Goal: Feedback & Contribution: Contribute content

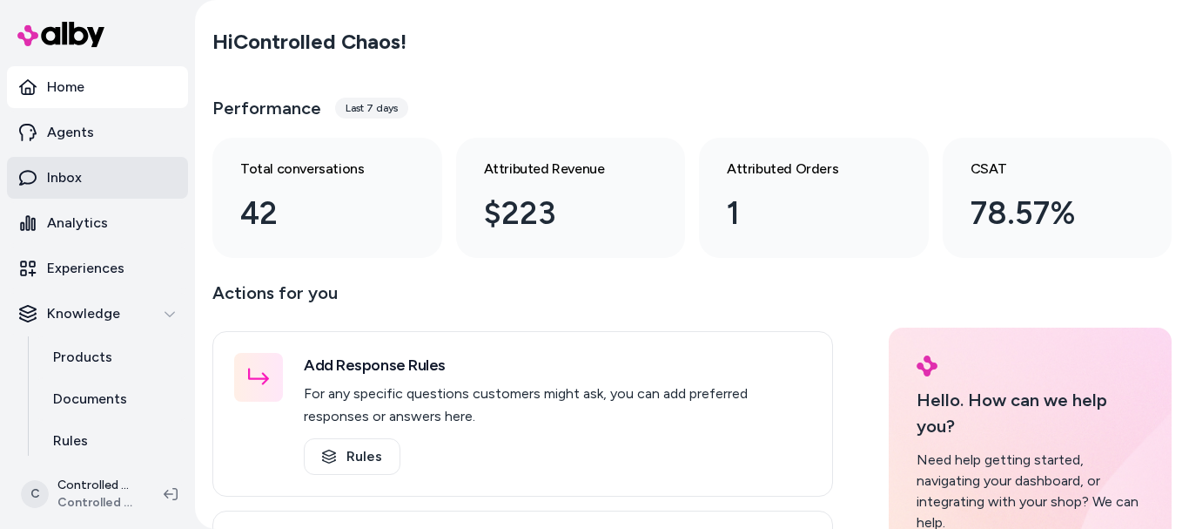
click at [86, 175] on link "Inbox" at bounding box center [97, 178] width 181 height 42
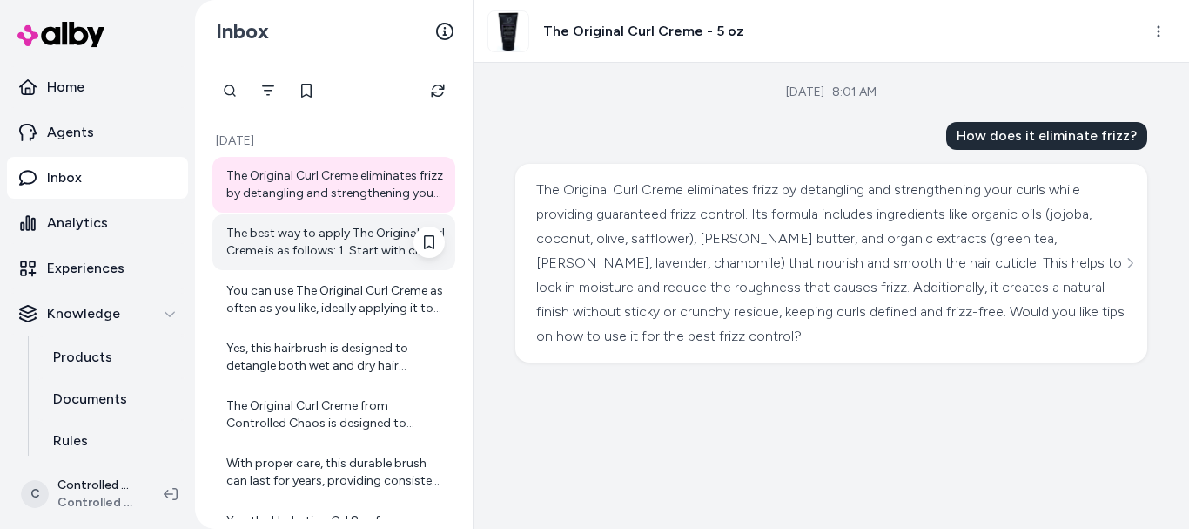
click at [247, 233] on div "The best way to apply The Original Curl Creme is as follows: 1. Start with clea…" at bounding box center [335, 242] width 219 height 35
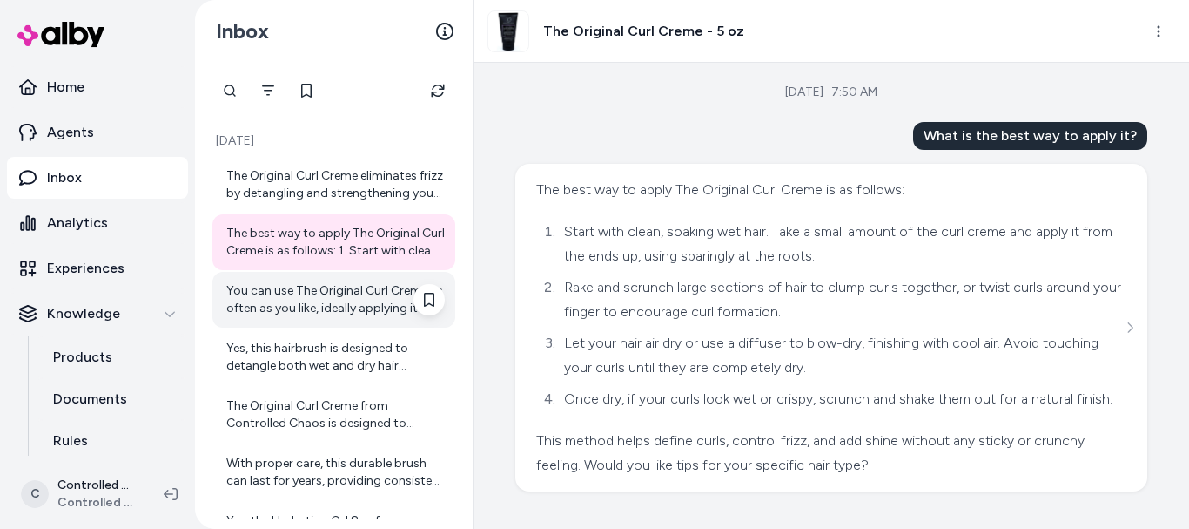
click at [313, 286] on div "You can use The Original Curl Creme as often as you like, ideally applying it t…" at bounding box center [335, 299] width 219 height 35
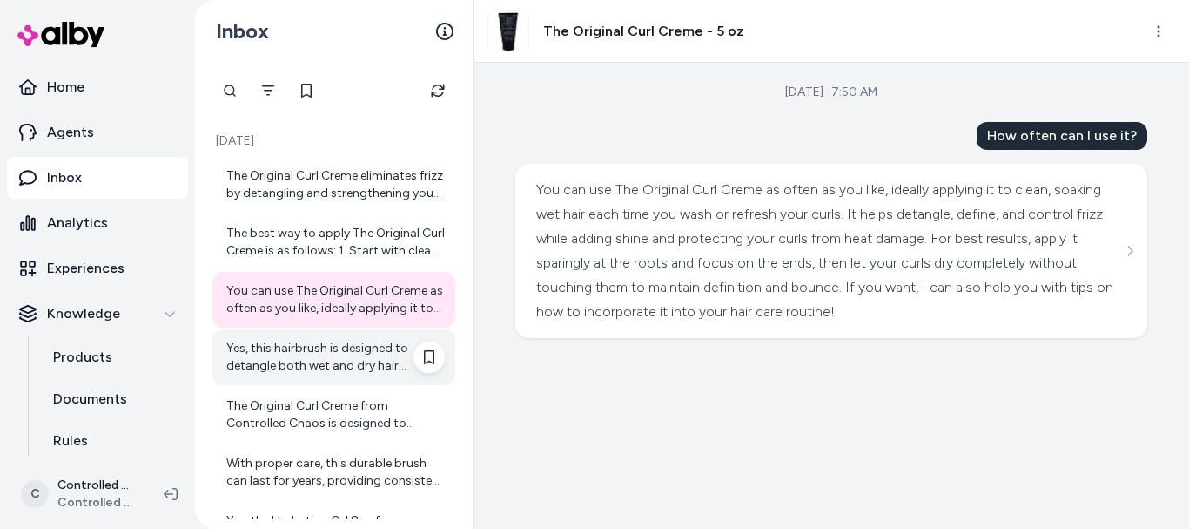
click at [331, 354] on div "Yes, this hairbrush is designed to detangle both wet and dry hair effectively. …" at bounding box center [335, 357] width 219 height 35
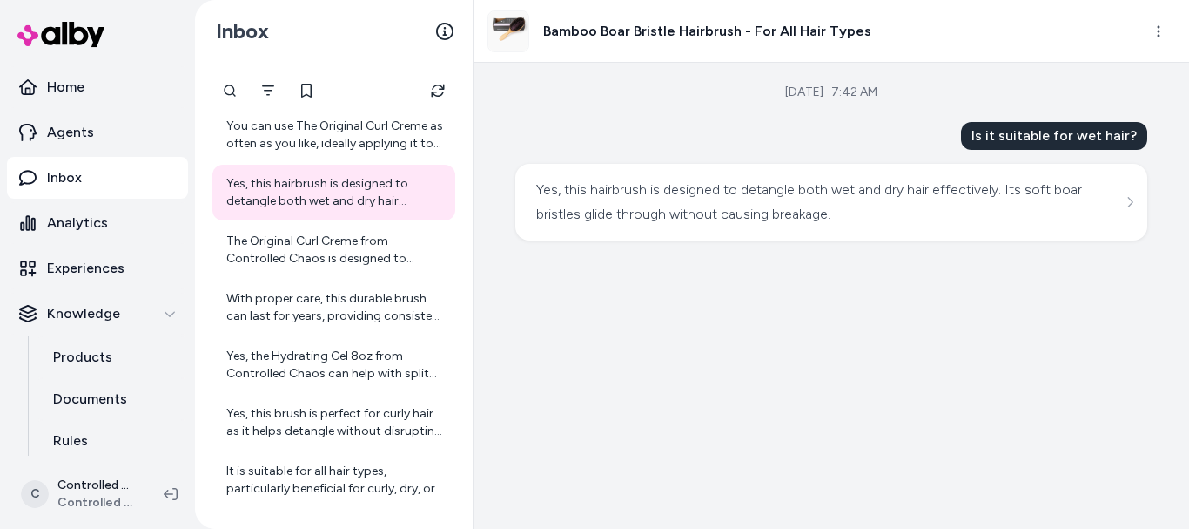
scroll to position [167, 0]
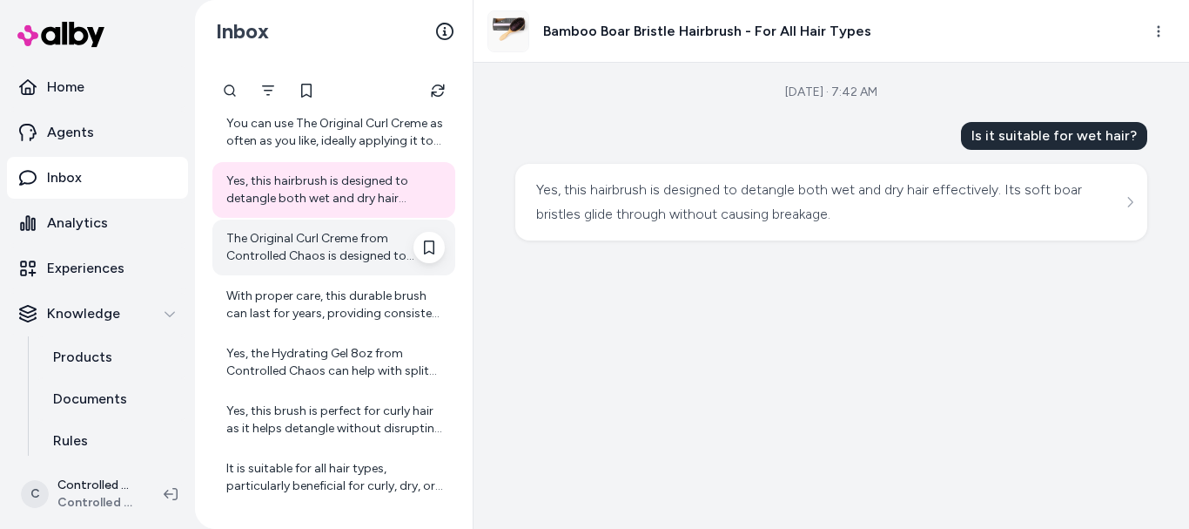
click at [367, 239] on div "The Original Curl Creme from Controlled Chaos is designed to provide a natural …" at bounding box center [335, 247] width 219 height 35
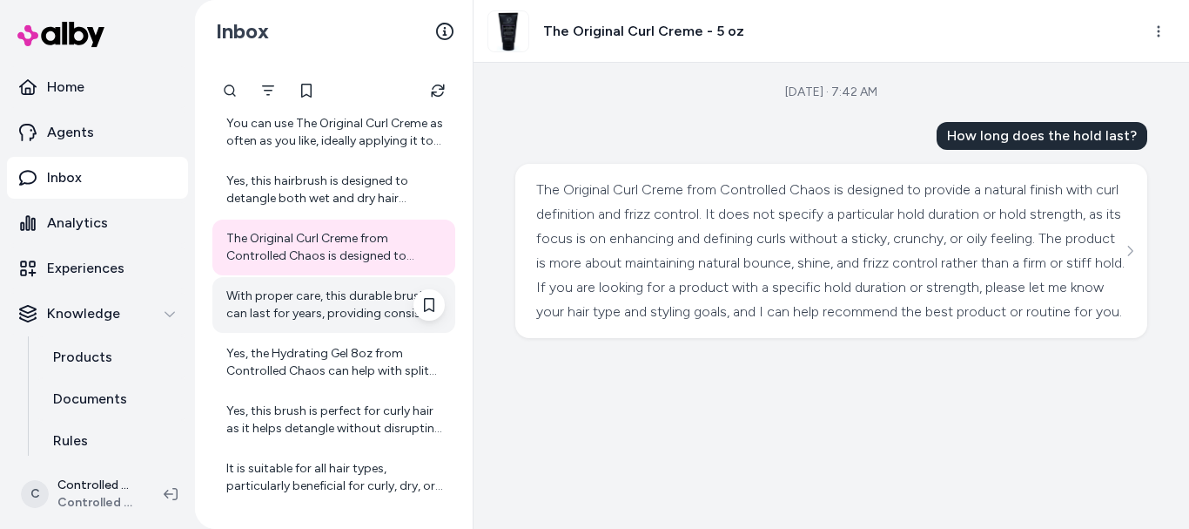
click at [348, 291] on div "With proper care, this durable brush can last for years, providing consistent p…" at bounding box center [335, 304] width 219 height 35
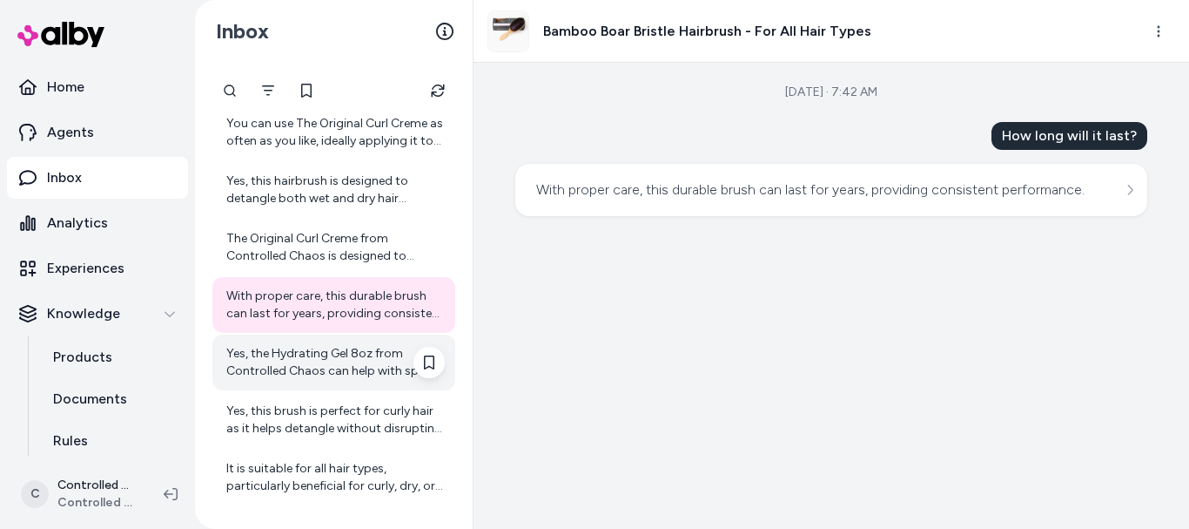
click at [333, 359] on div "Yes, the Hydrating Gel 8oz from Controlled Chaos can help with split ends. It s…" at bounding box center [335, 362] width 219 height 35
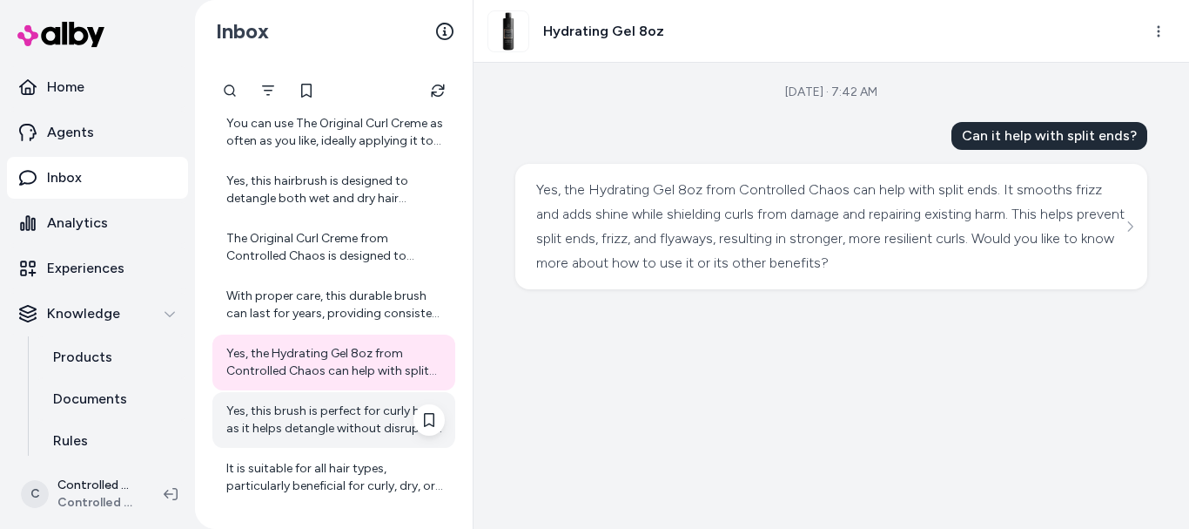
click at [334, 412] on div "Yes, this brush is perfect for curly hair as it helps detangle without disrupti…" at bounding box center [335, 419] width 219 height 35
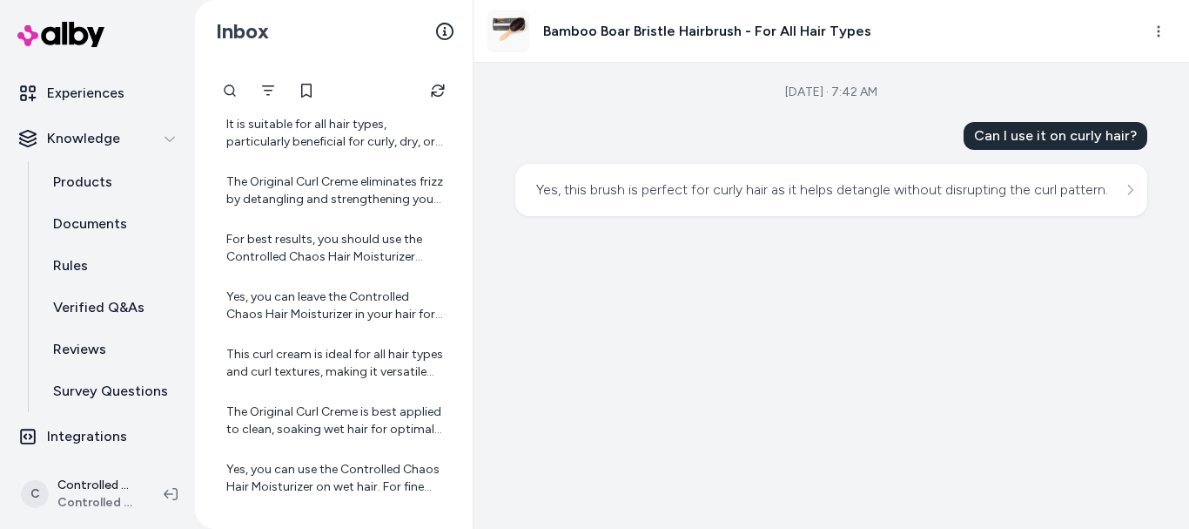
scroll to position [177, 0]
click at [135, 309] on p "Verified Q&As" at bounding box center [98, 305] width 91 height 21
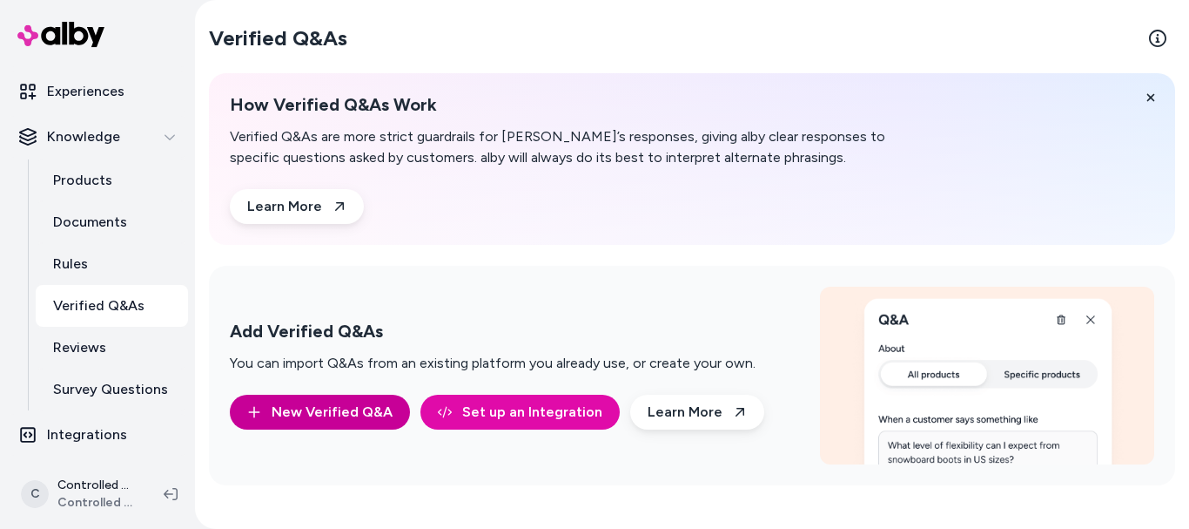
click at [347, 414] on button "New Verified Q&A" at bounding box center [320, 411] width 180 height 35
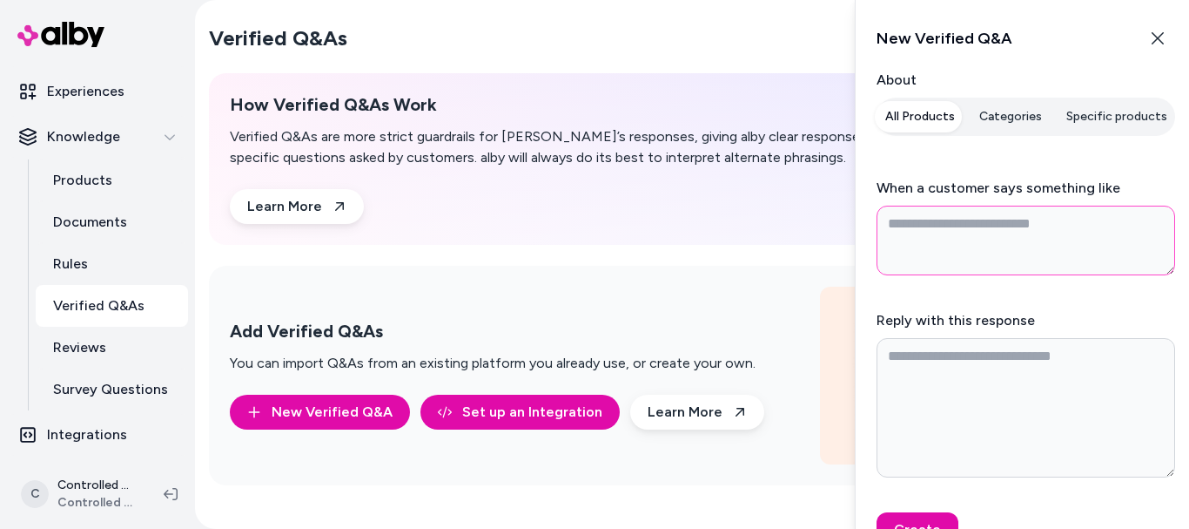
click at [986, 233] on textarea "When a customer says something like" at bounding box center [1026, 240] width 299 height 70
click at [1155, 31] on icon "button" at bounding box center [1158, 38] width 14 height 14
type textarea "*"
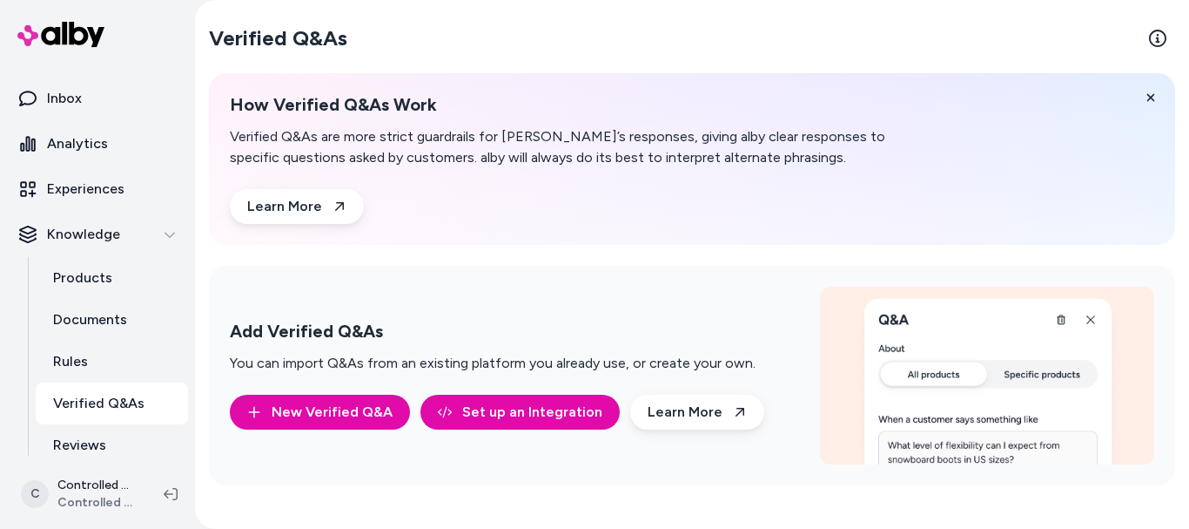
scroll to position [80, 0]
click at [113, 327] on p "Documents" at bounding box center [90, 318] width 74 height 21
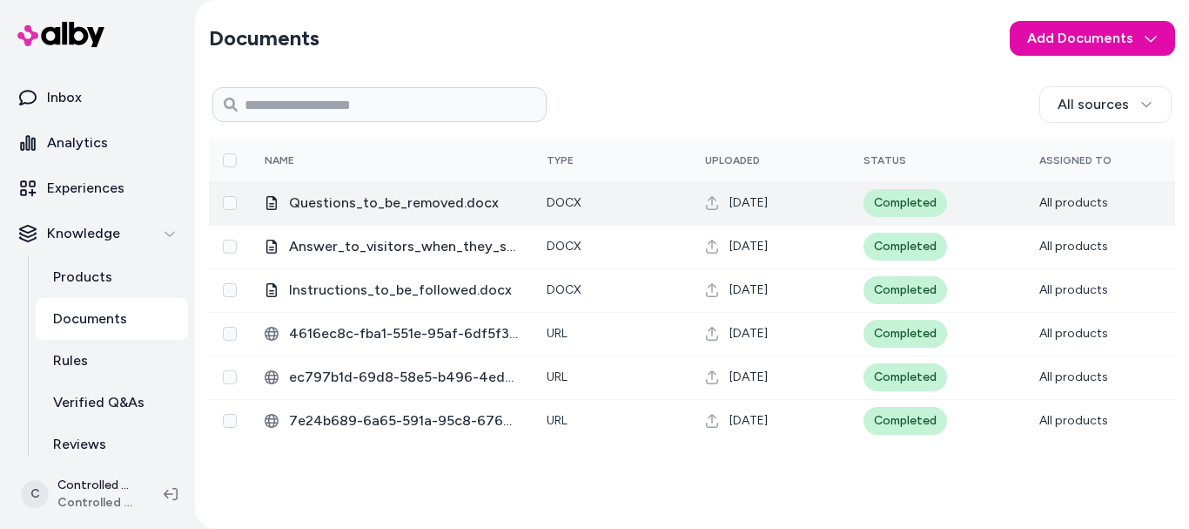
click at [591, 208] on td "docx" at bounding box center [612, 203] width 158 height 44
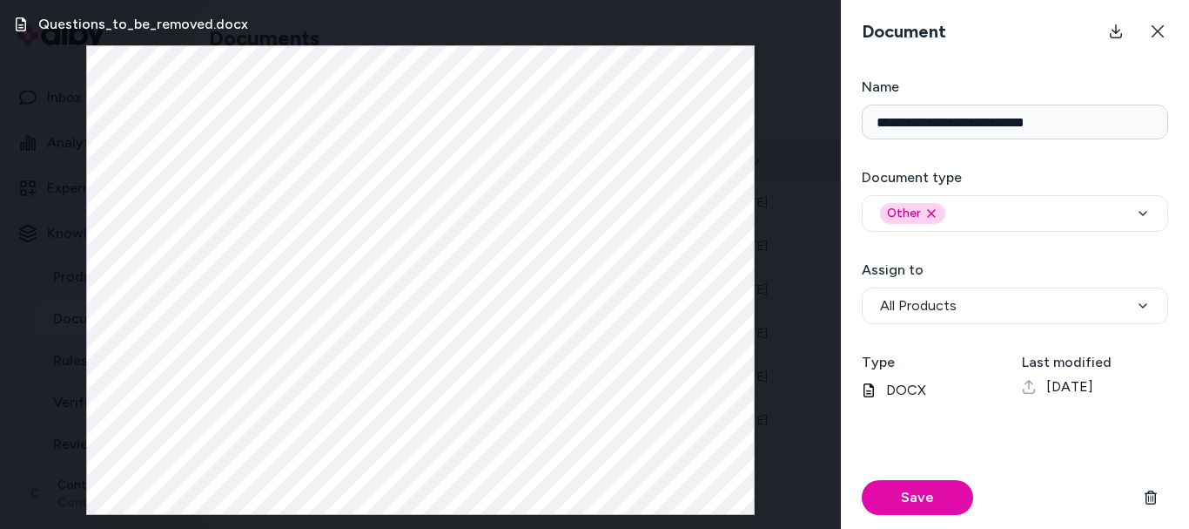
click at [1034, 386] on icon at bounding box center [1029, 387] width 14 height 14
click at [1117, 28] on icon at bounding box center [1116, 31] width 14 height 14
click at [80, 146] on div "Questions_to_be_removed.docx" at bounding box center [420, 264] width 841 height 529
click at [1168, 26] on button at bounding box center [1158, 31] width 35 height 35
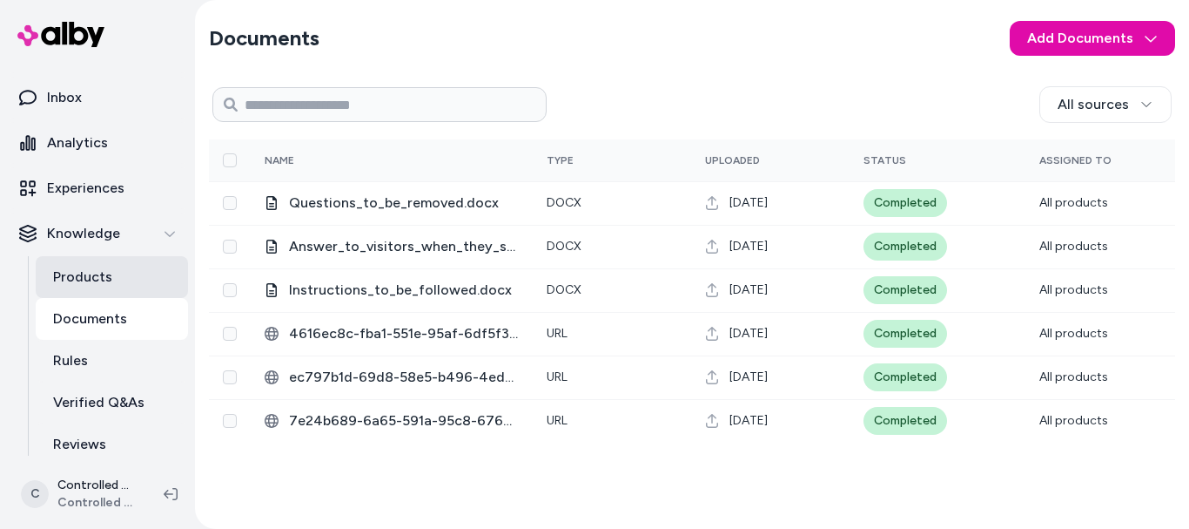
click at [109, 264] on link "Products" at bounding box center [112, 277] width 152 height 42
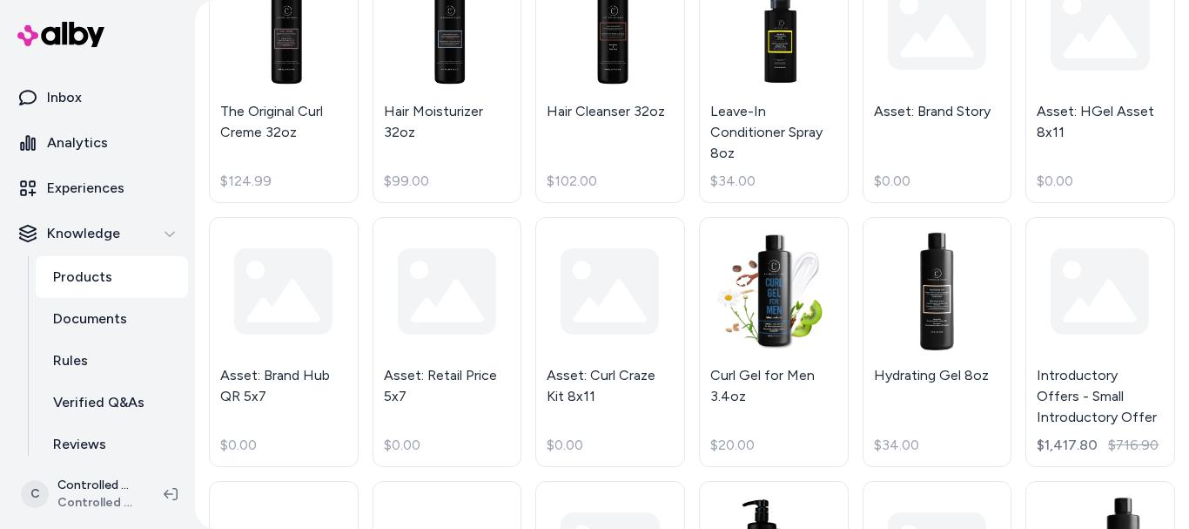
scroll to position [3383, 0]
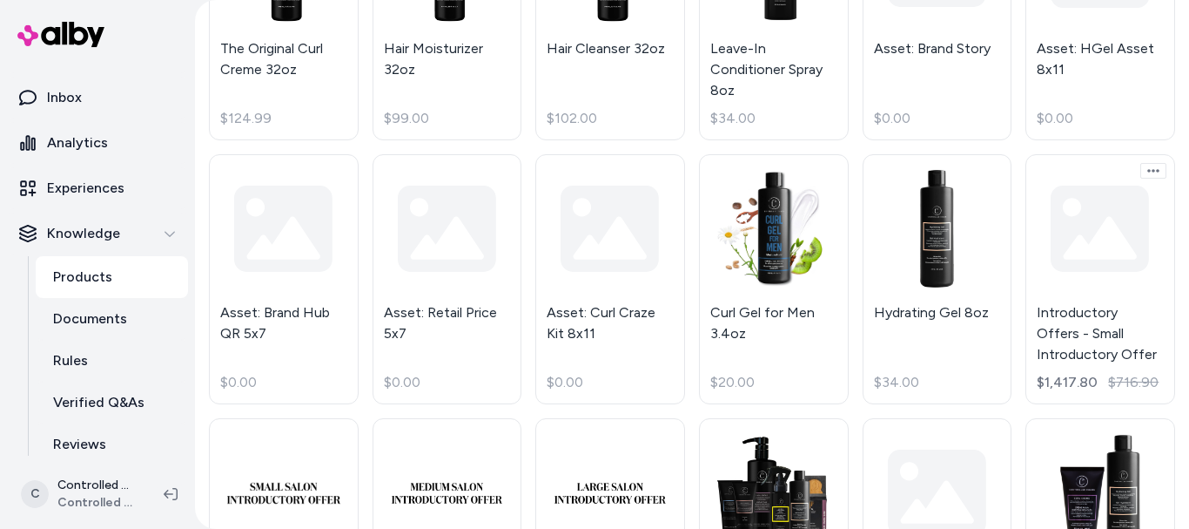
click at [1143, 152] on html "Home Agents Inbox Analytics Experiences Knowledge Products Documents Rules Veri…" at bounding box center [594, 264] width 1189 height 529
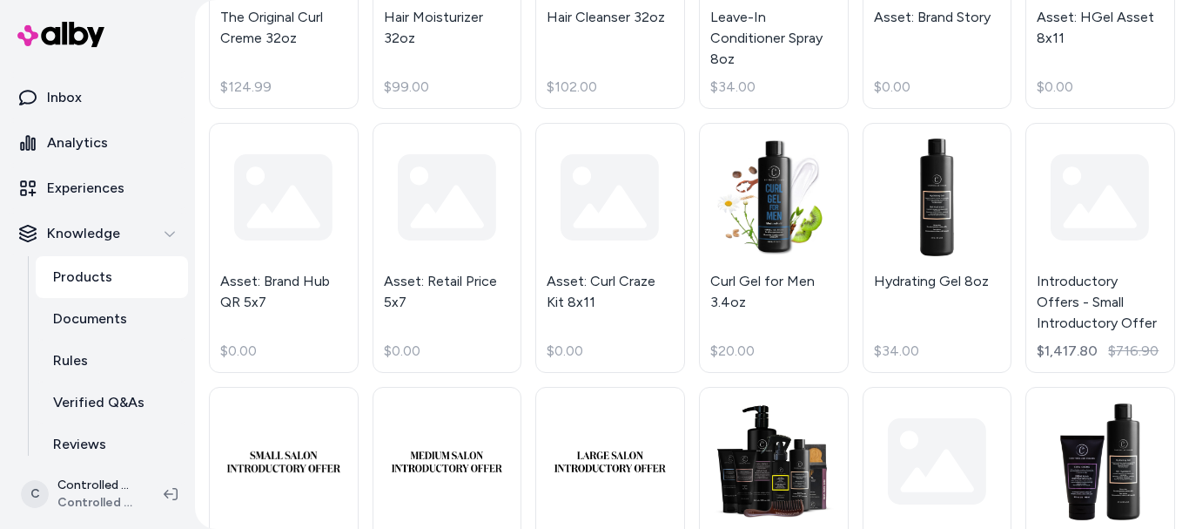
scroll to position [3375, 0]
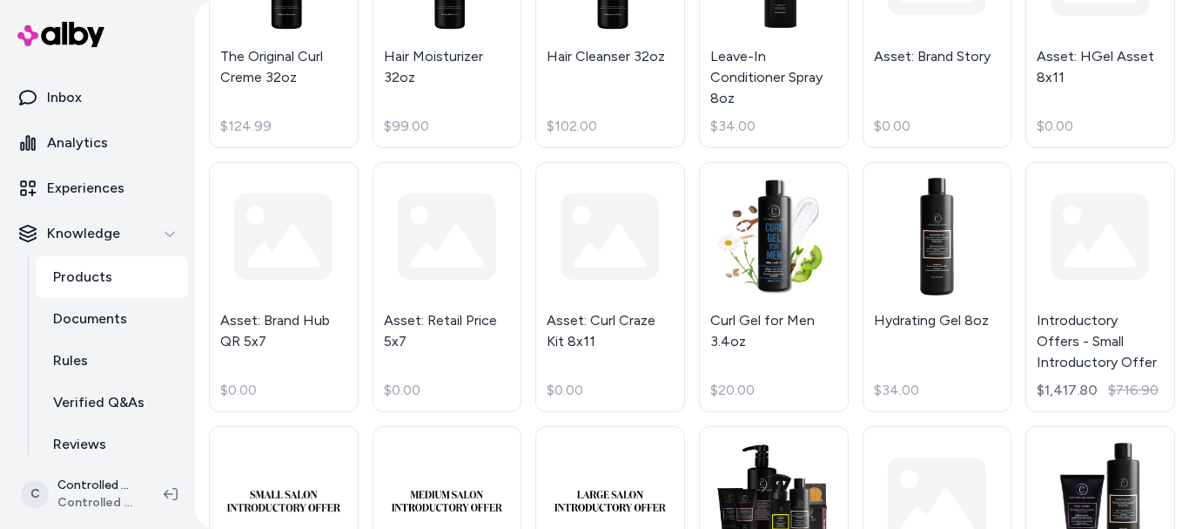
click at [1189, 421] on html "Home Agents Inbox Analytics Experiences Knowledge Products Documents Rules Veri…" at bounding box center [594, 264] width 1189 height 529
click at [101, 320] on p "Documents" at bounding box center [90, 318] width 74 height 21
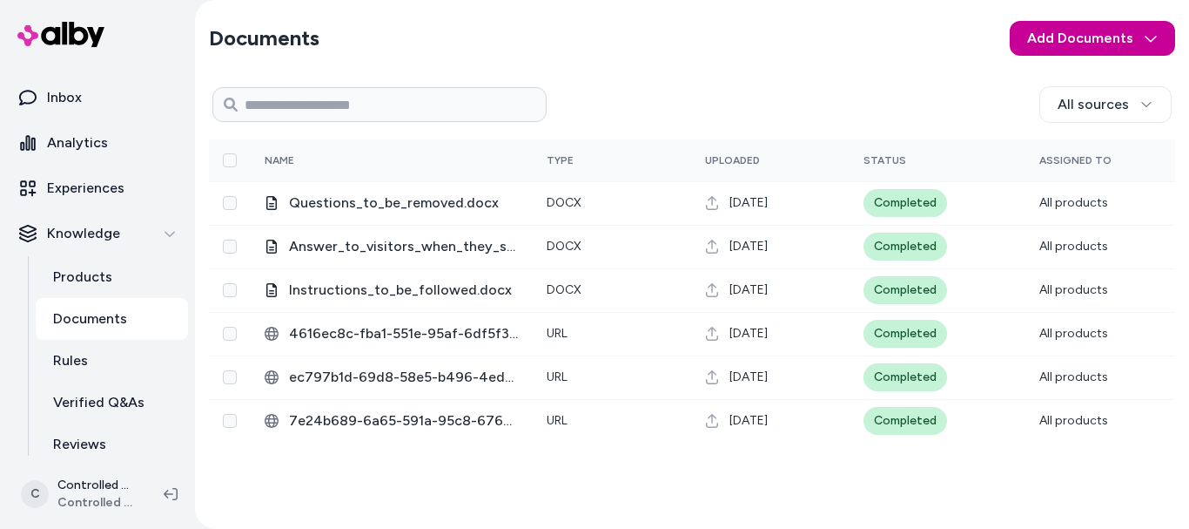
click at [1063, 28] on html "Home Agents Inbox Analytics Experiences Knowledge Products Documents Rules Veri…" at bounding box center [594, 264] width 1189 height 529
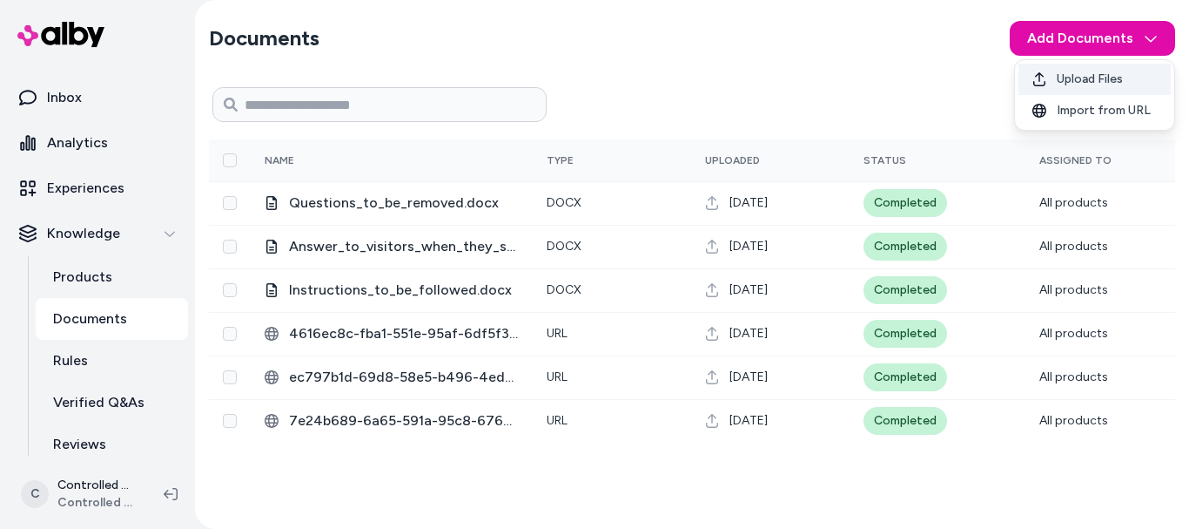
click at [1089, 74] on span "Upload Files" at bounding box center [1090, 79] width 66 height 17
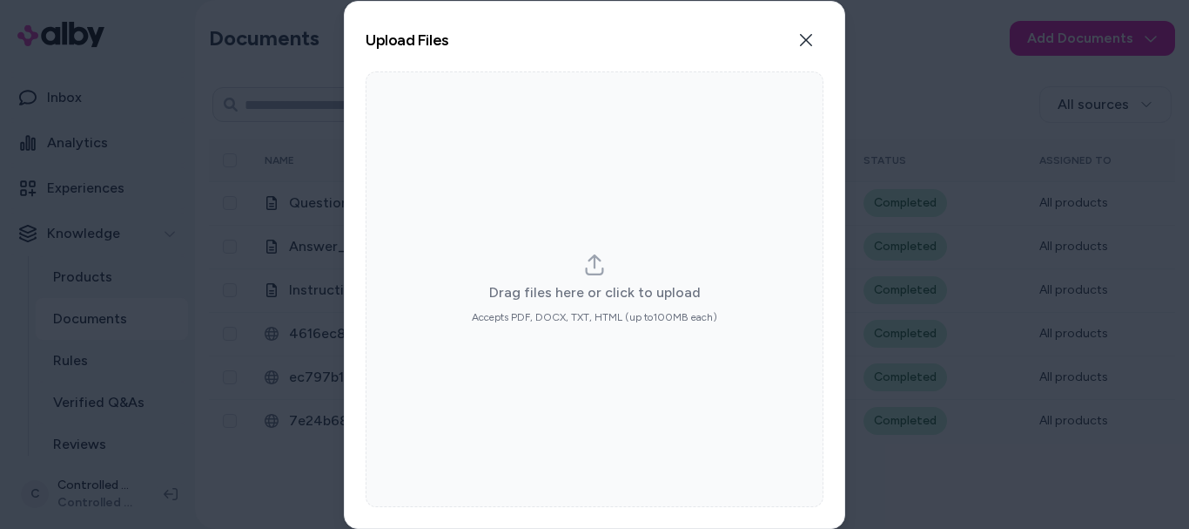
click at [593, 271] on icon "dropzone" at bounding box center [594, 264] width 21 height 21
click at [595, 288] on input "Drag files here or click to upload Accepts PDF, DOCX, TXT, HTML (up to 100 MB e…" at bounding box center [595, 288] width 1 height 1
type input "**********"
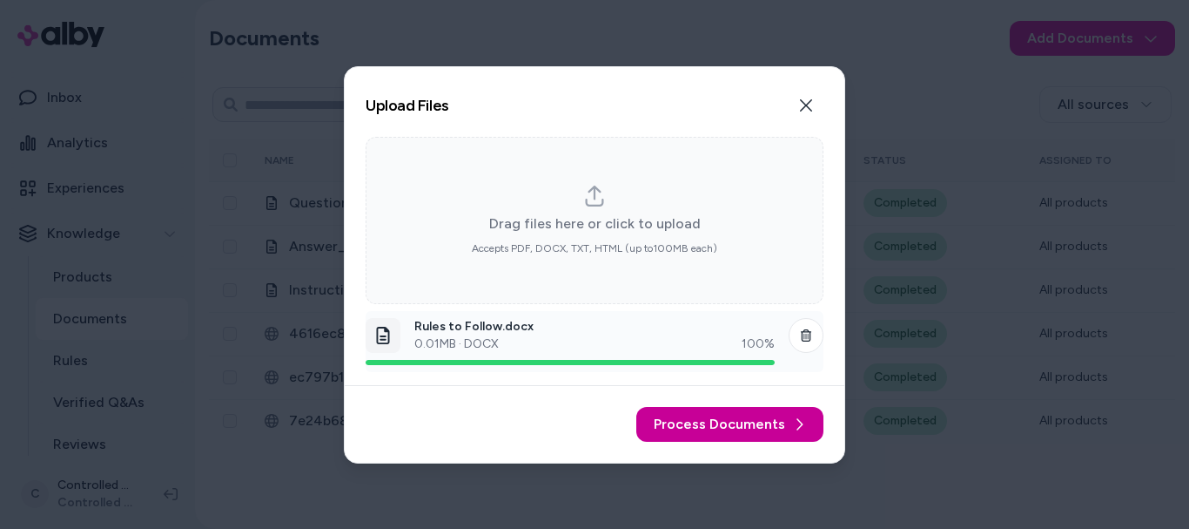
click at [763, 421] on span "Process Documents" at bounding box center [719, 424] width 131 height 21
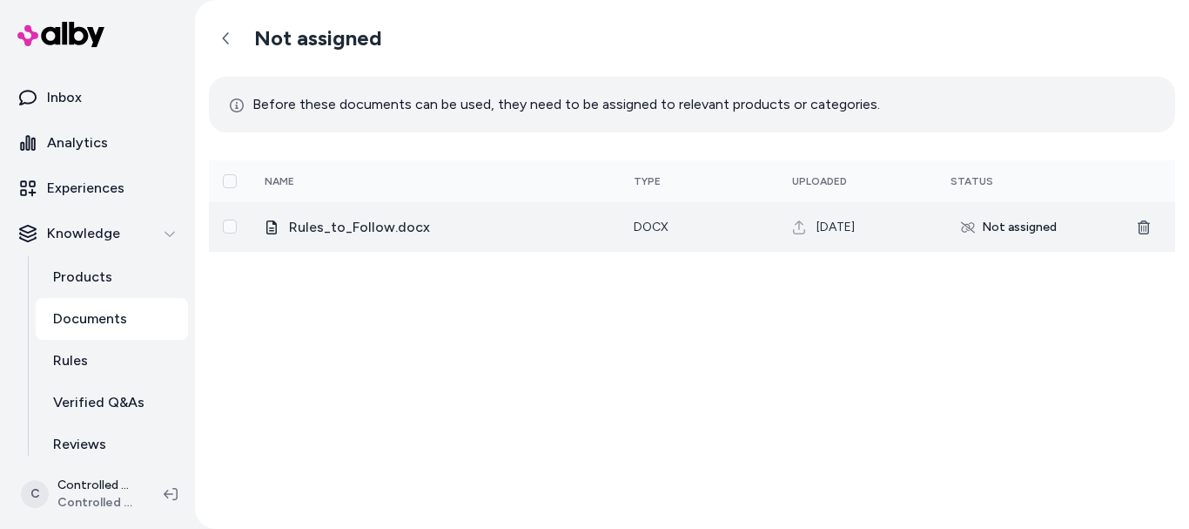
click at [1022, 232] on div "Not assigned" at bounding box center [1009, 227] width 117 height 28
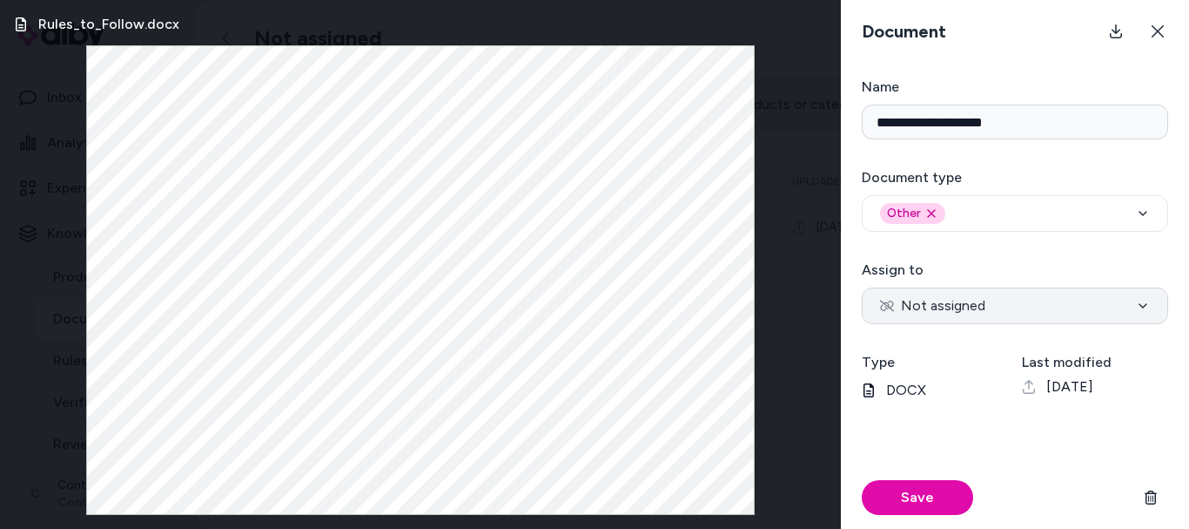
click at [985, 294] on button "Not assigned" at bounding box center [1015, 305] width 306 height 37
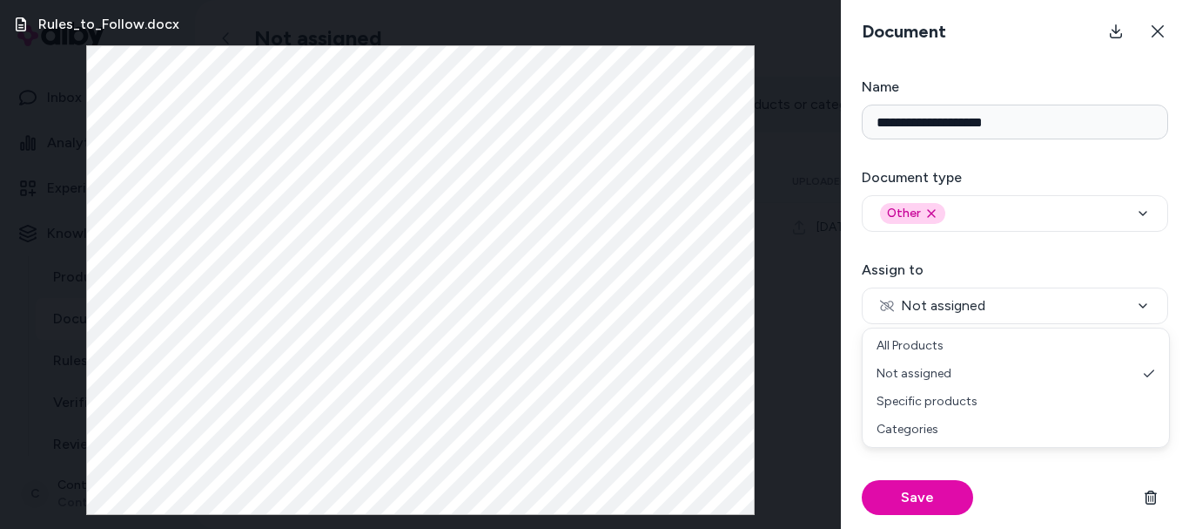
select select "***"
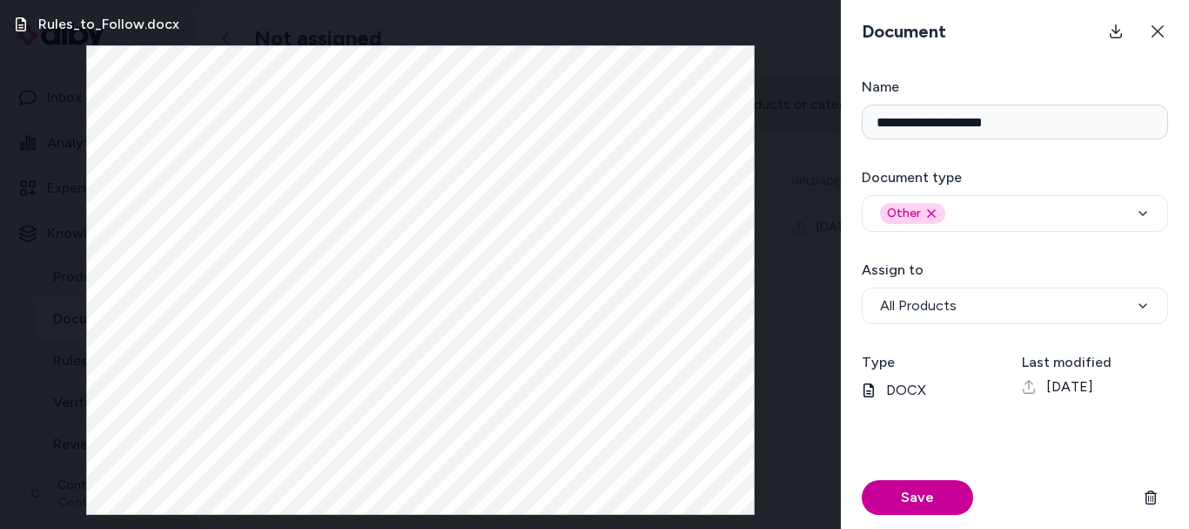
click at [938, 504] on button "Save" at bounding box center [917, 497] width 111 height 35
